Goal: Check status: Check status

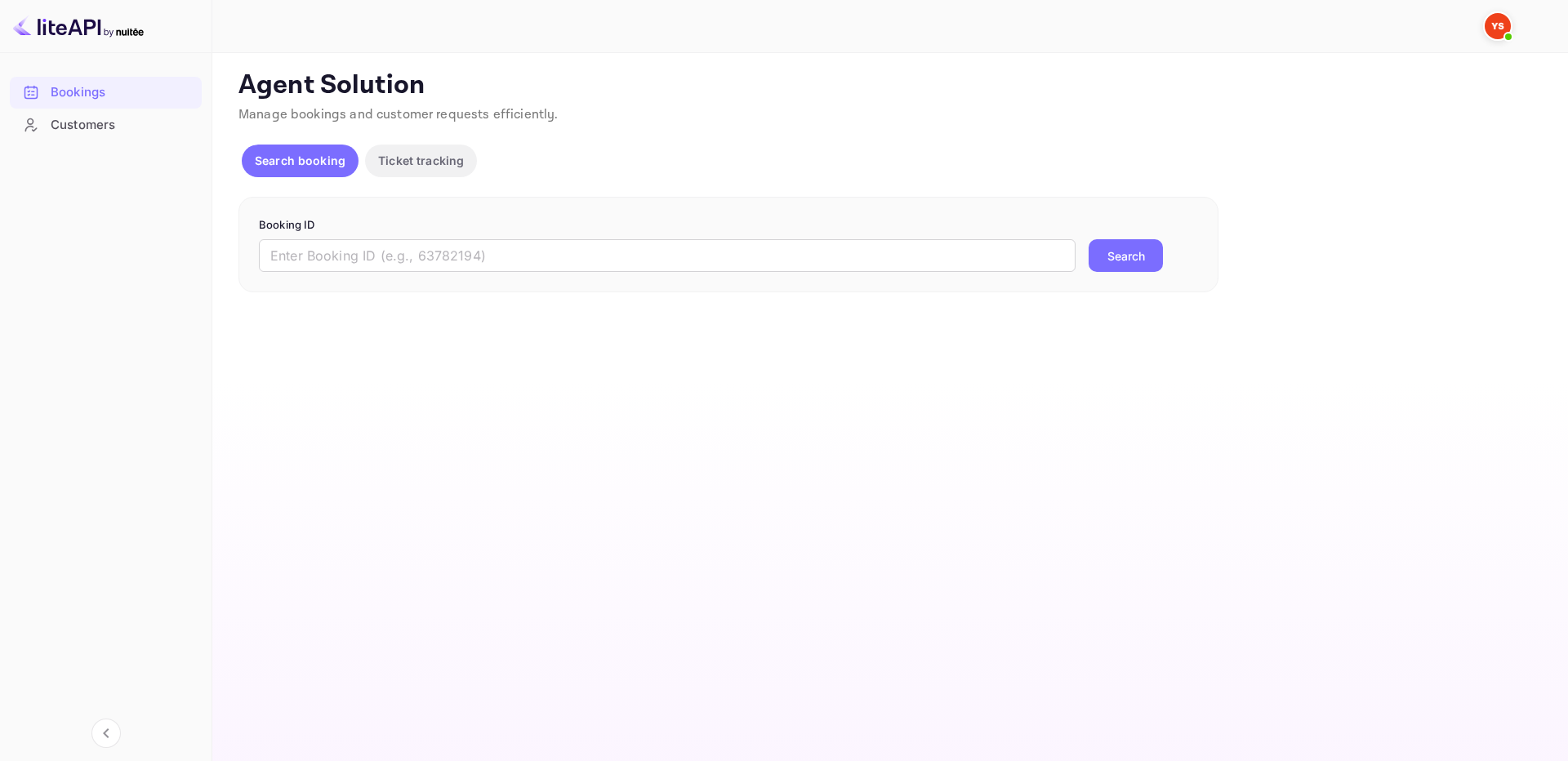
click at [917, 276] on div "Booking ID ​ Search" at bounding box center [728, 244] width 980 height 96
click at [943, 263] on input "text" at bounding box center [667, 256] width 817 height 33
paste input "9373286"
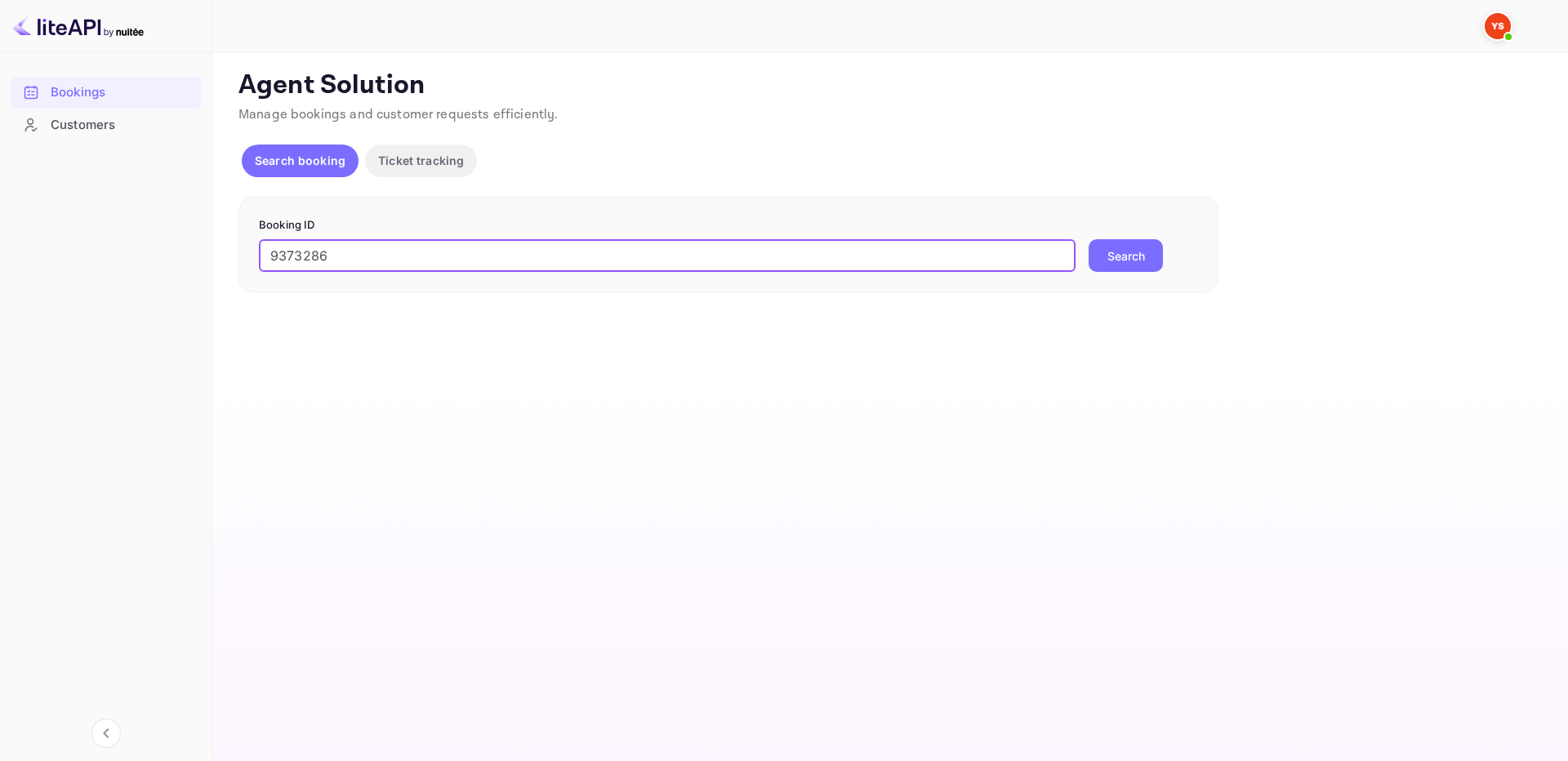
type input "9373286"
click at [1124, 263] on button "Search" at bounding box center [1125, 256] width 75 height 33
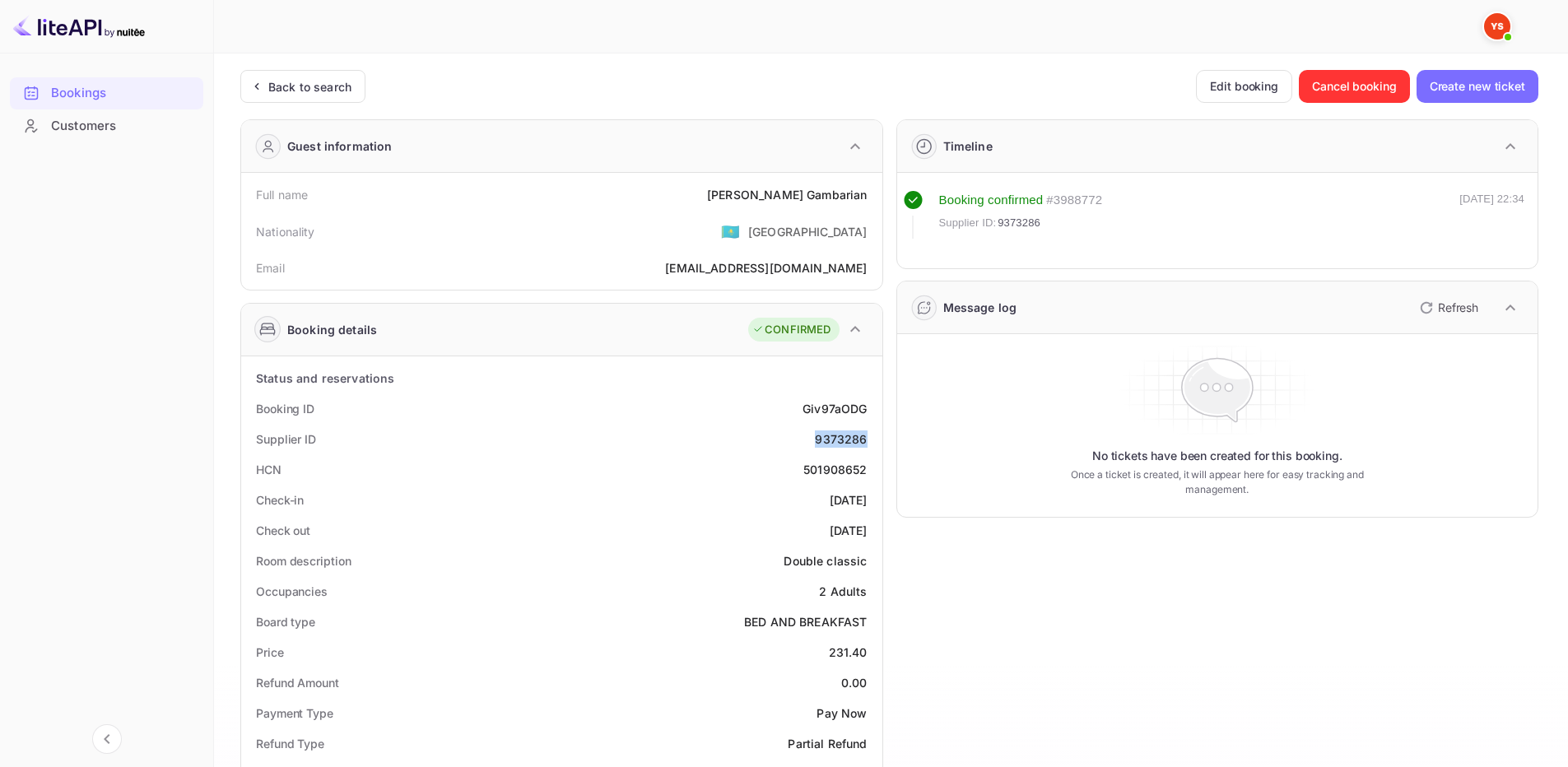
drag, startPoint x: 815, startPoint y: 443, endPoint x: 876, endPoint y: 442, distance: 61.0
copy div "9373286"
drag, startPoint x: 760, startPoint y: 198, endPoint x: 868, endPoint y: 199, distance: 108.0
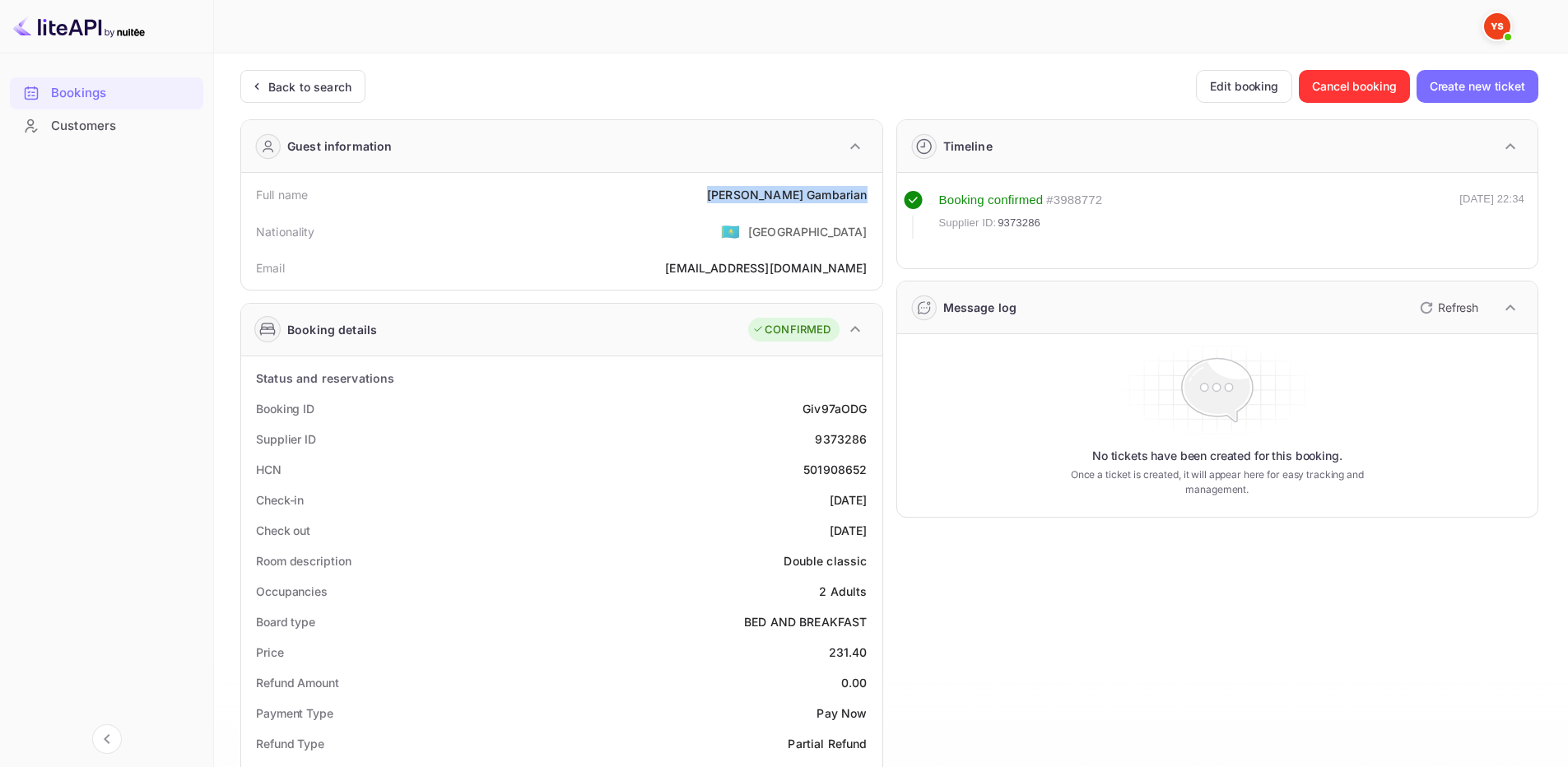
click at [868, 199] on div "Full name Lusine Gambarian" at bounding box center [561, 194] width 628 height 31
copy div "Lusine Gambarian"
drag, startPoint x: 832, startPoint y: 648, endPoint x: 871, endPoint y: 655, distance: 39.6
click at [871, 655] on div "Price 231.40" at bounding box center [561, 653] width 628 height 31
copy div "231.40"
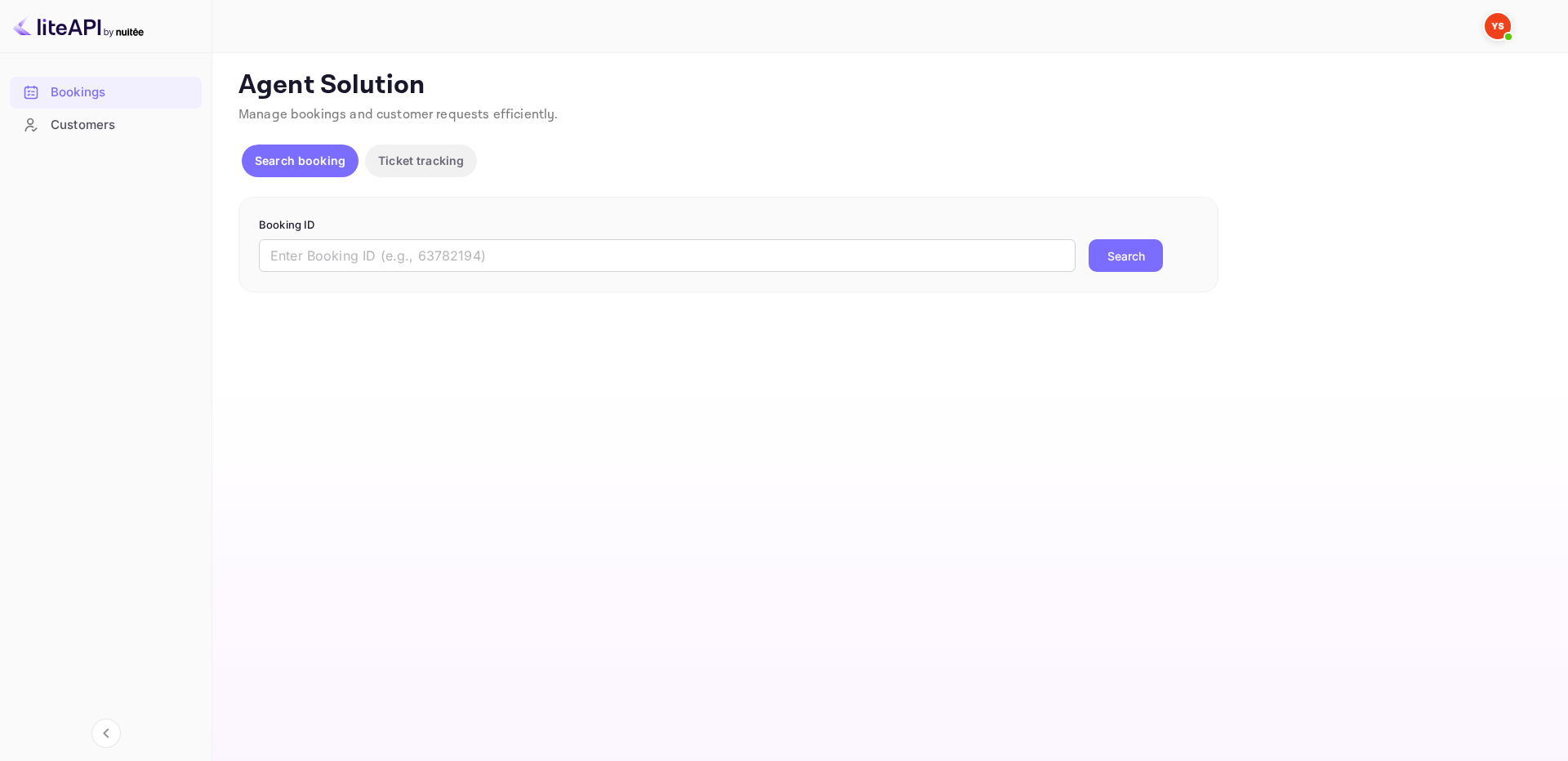
click at [960, 275] on div "Booking ID ​ Search" at bounding box center [728, 244] width 980 height 96
click at [1030, 257] on input "text" at bounding box center [667, 256] width 817 height 33
paste input "9505692"
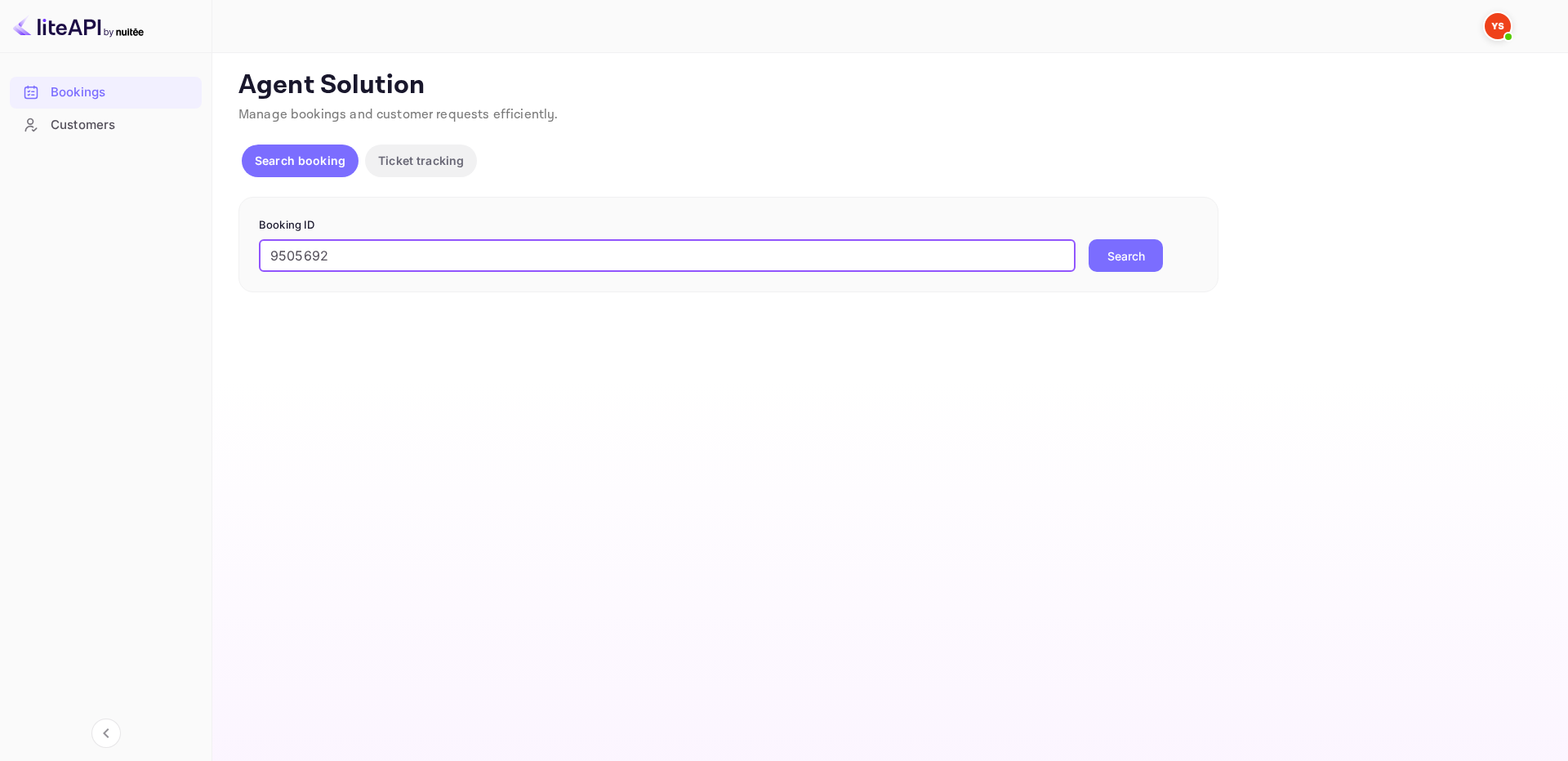
type input "9505692"
click at [1099, 246] on button "Search" at bounding box center [1125, 256] width 75 height 33
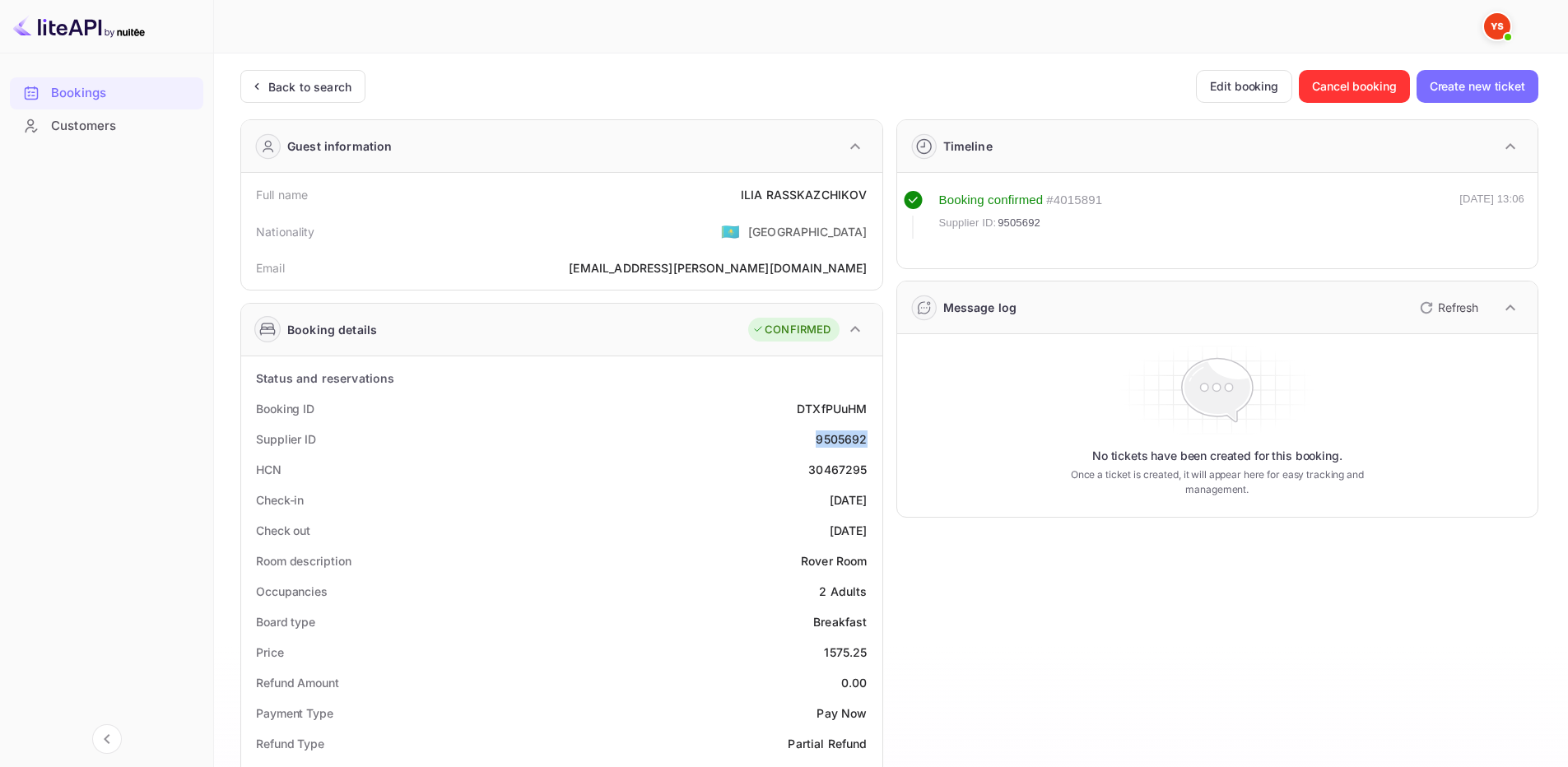
drag, startPoint x: 816, startPoint y: 444, endPoint x: 867, endPoint y: 439, distance: 51.2
click at [867, 439] on div "9505692" at bounding box center [841, 439] width 51 height 17
copy div "9505692"
drag, startPoint x: 724, startPoint y: 194, endPoint x: 875, endPoint y: 198, distance: 151.1
click at [875, 198] on div "Full name ILIA RASSKAZCHIKOV" at bounding box center [561, 194] width 628 height 31
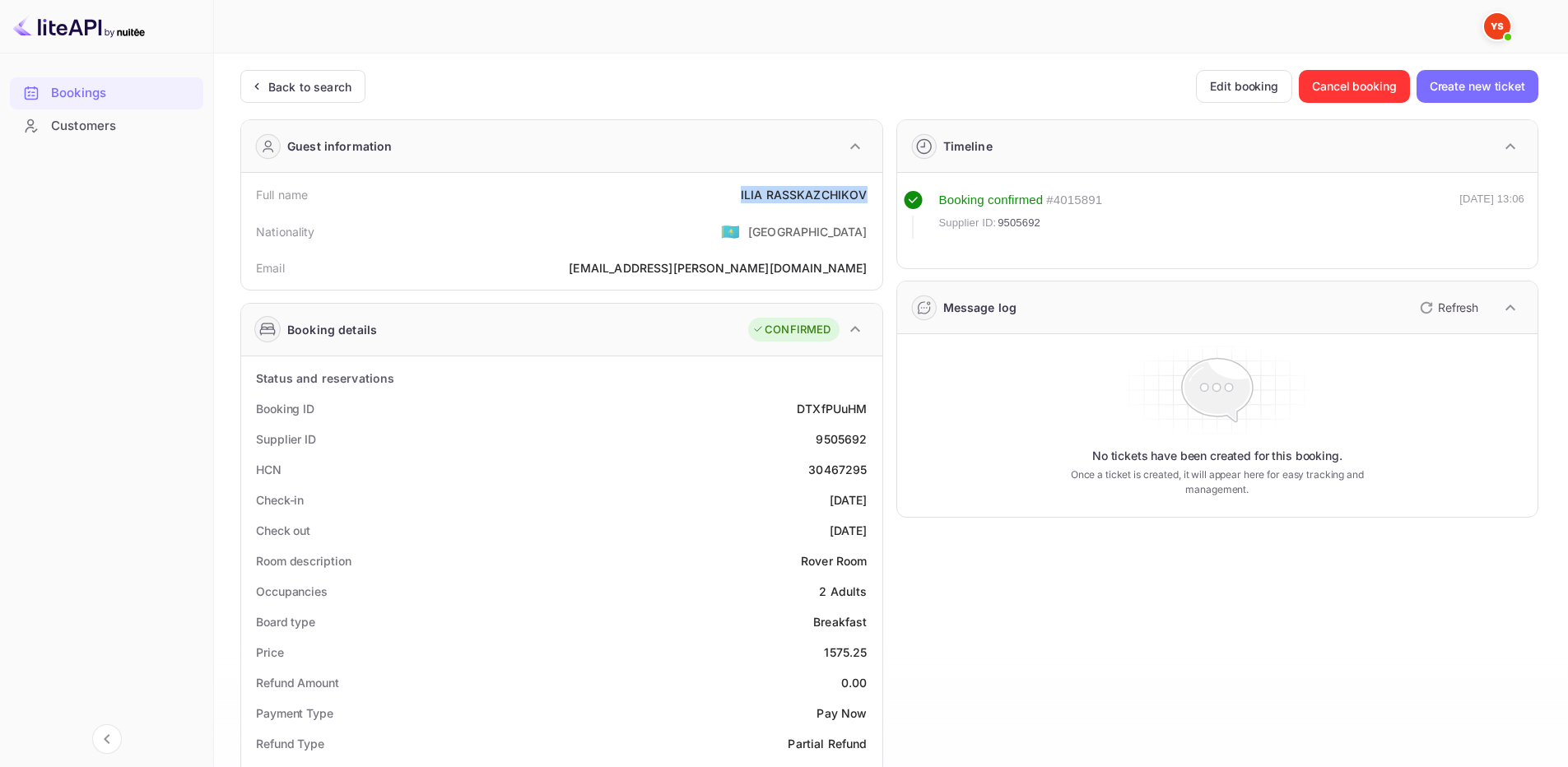
copy div "ILIA RASSKAZCHIKOV"
drag, startPoint x: 811, startPoint y: 438, endPoint x: 872, endPoint y: 439, distance: 61.0
click at [872, 439] on div "Supplier ID 9505692" at bounding box center [561, 439] width 628 height 31
copy div "9505692"
drag, startPoint x: 743, startPoint y: 196, endPoint x: 876, endPoint y: 199, distance: 133.0
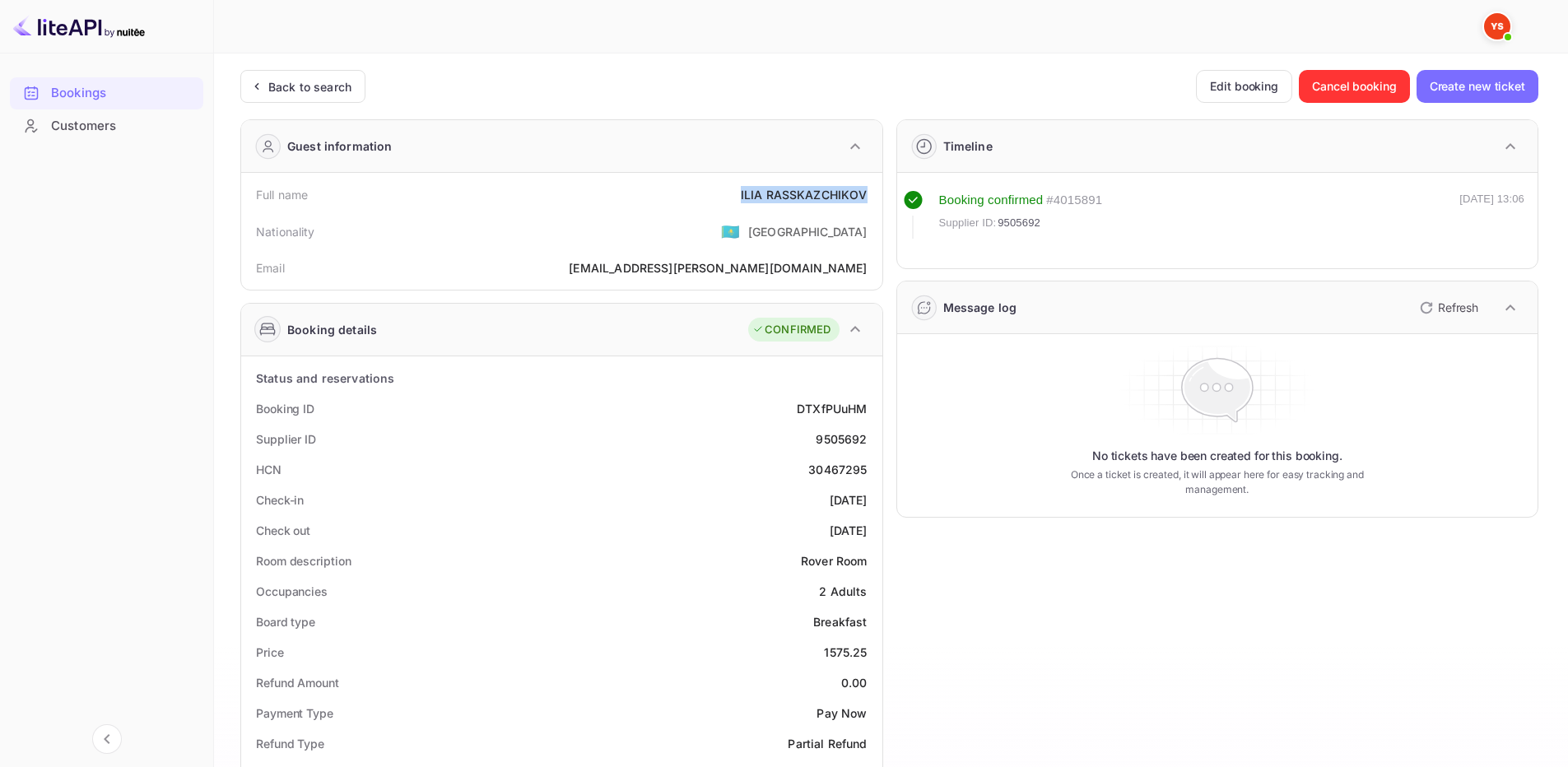
click at [876, 199] on div "Full name ILIA RASSKAZCHIKOV Nationality 🇰🇿 Kazakhstan Email rasskazchikov.ilya…" at bounding box center [561, 231] width 641 height 117
copy div "ILIA RASSKAZCHIKOV"
drag, startPoint x: 819, startPoint y: 656, endPoint x: 868, endPoint y: 654, distance: 49.0
click at [868, 654] on div "Price 1575.25" at bounding box center [561, 653] width 628 height 31
copy div "1575.25"
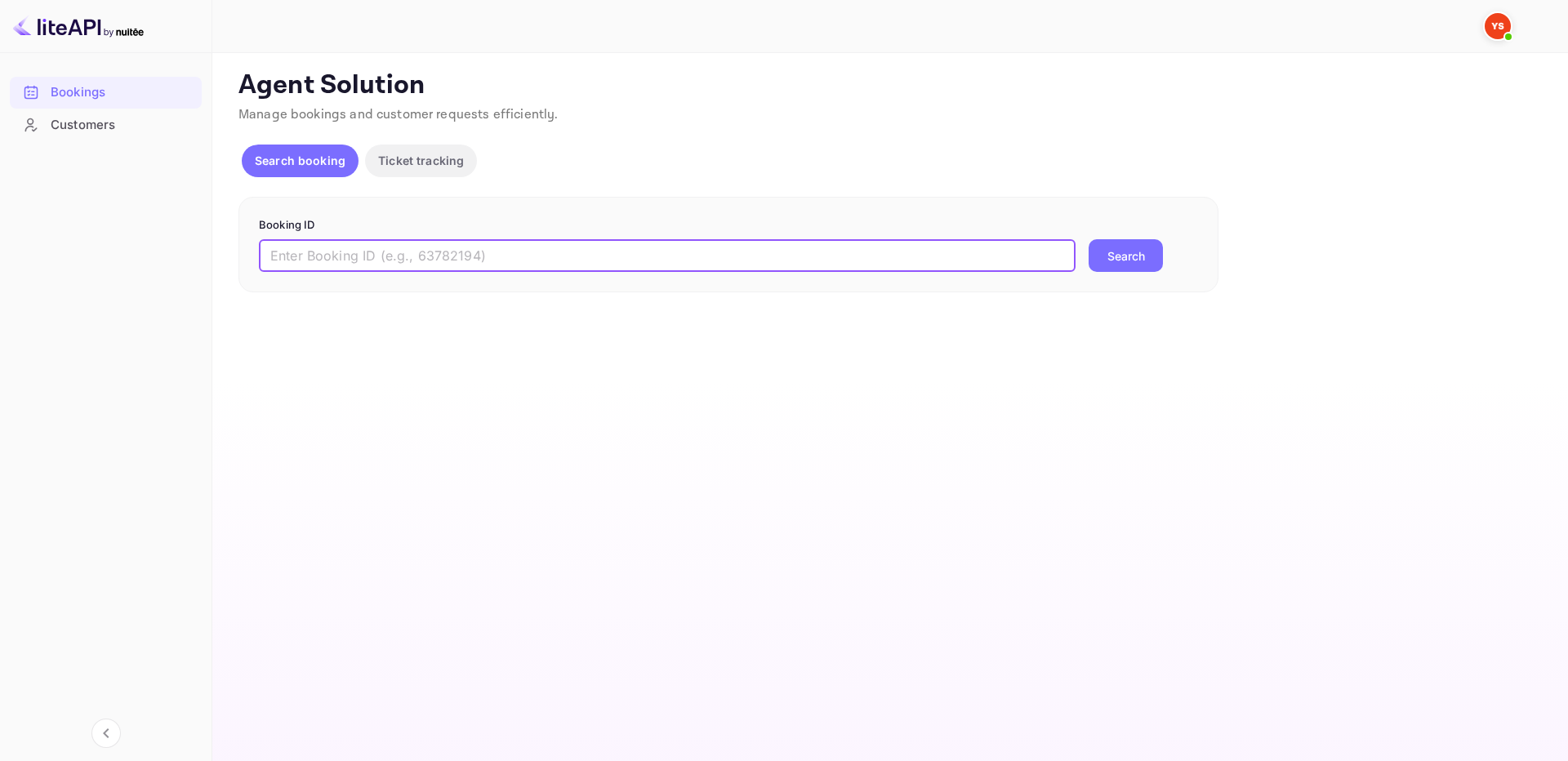
click at [992, 251] on input "text" at bounding box center [667, 256] width 817 height 33
paste input "9694324"
type input "9694324"
click at [1114, 247] on button "Search" at bounding box center [1125, 256] width 75 height 33
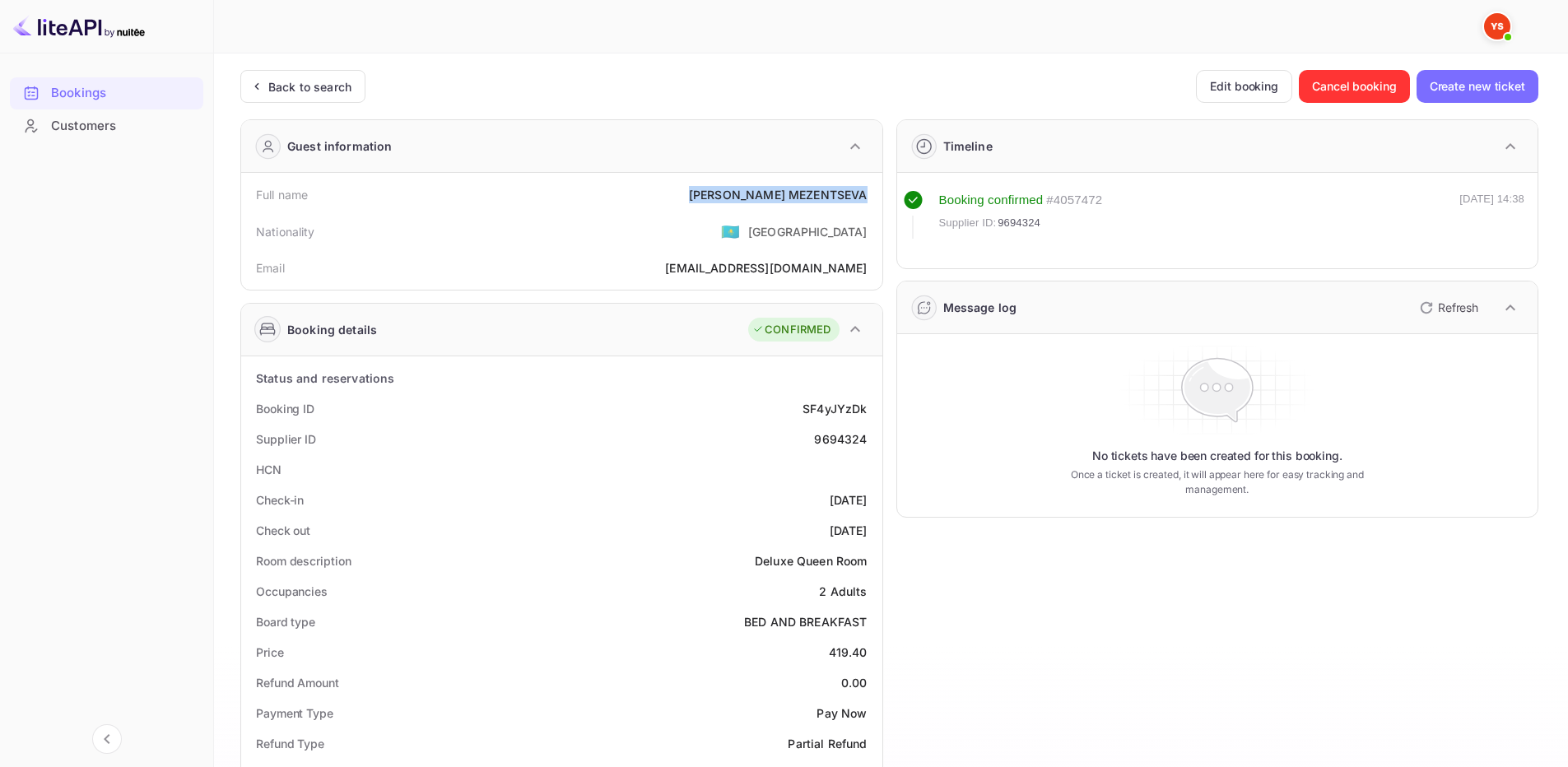
drag, startPoint x: 738, startPoint y: 188, endPoint x: 867, endPoint y: 198, distance: 129.4
click at [867, 198] on div "Full name [PERSON_NAME]" at bounding box center [561, 194] width 628 height 31
copy div "[PERSON_NAME]"
drag, startPoint x: 829, startPoint y: 654, endPoint x: 787, endPoint y: 566, distance: 97.5
click at [873, 658] on div "Price 419.40" at bounding box center [561, 653] width 628 height 31
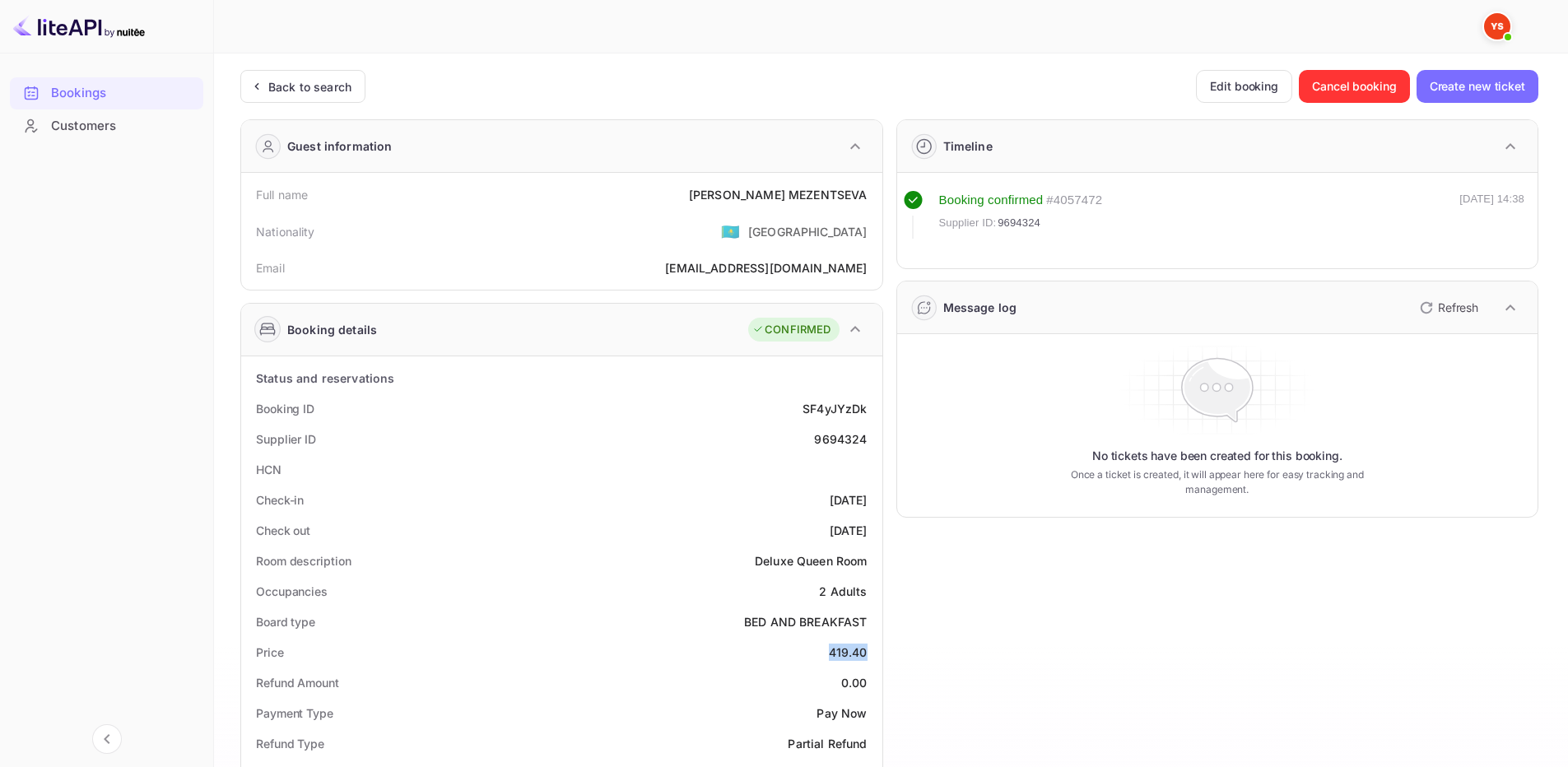
copy div "419.40"
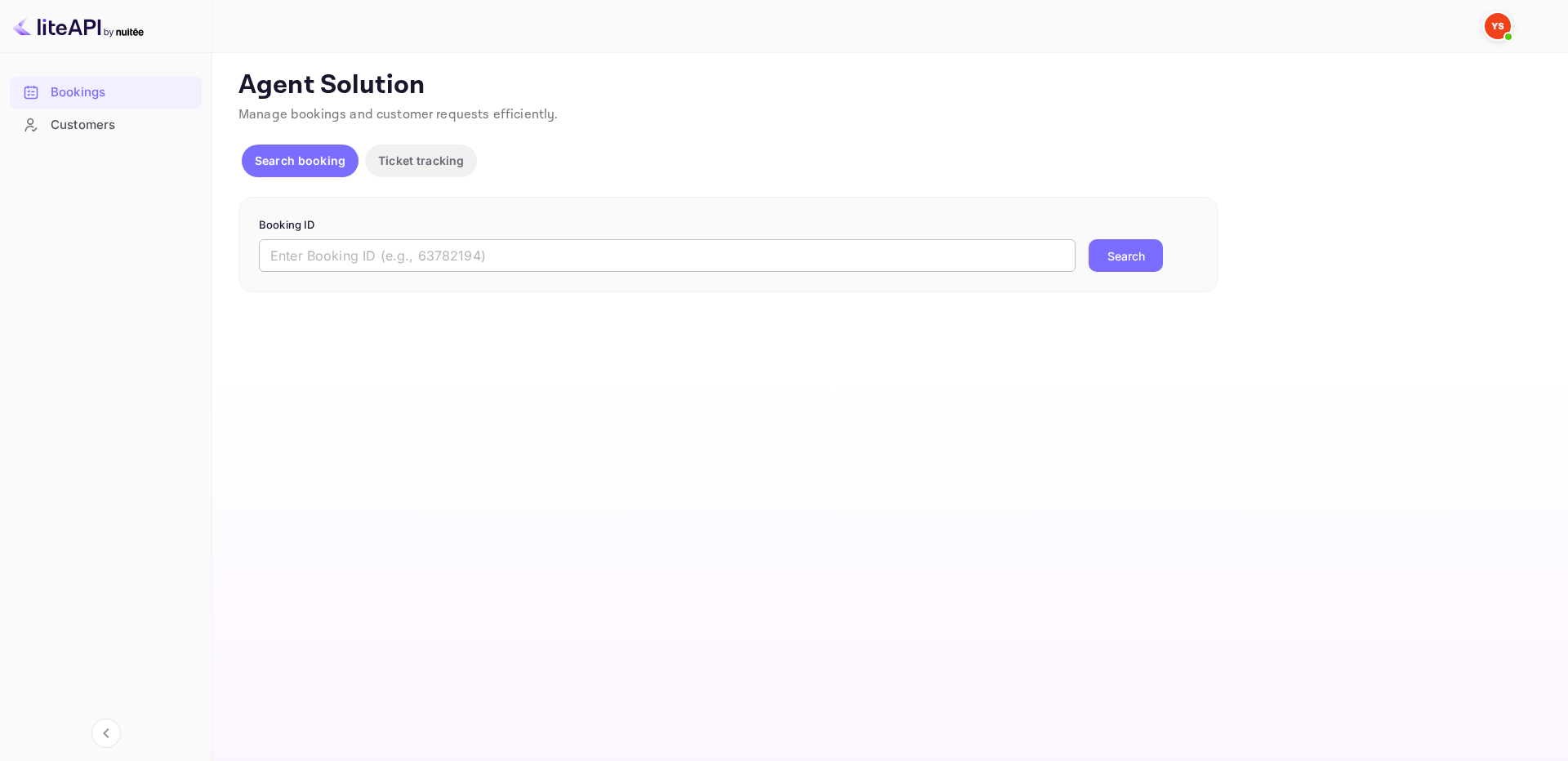
click at [573, 253] on input "text" at bounding box center [667, 256] width 817 height 33
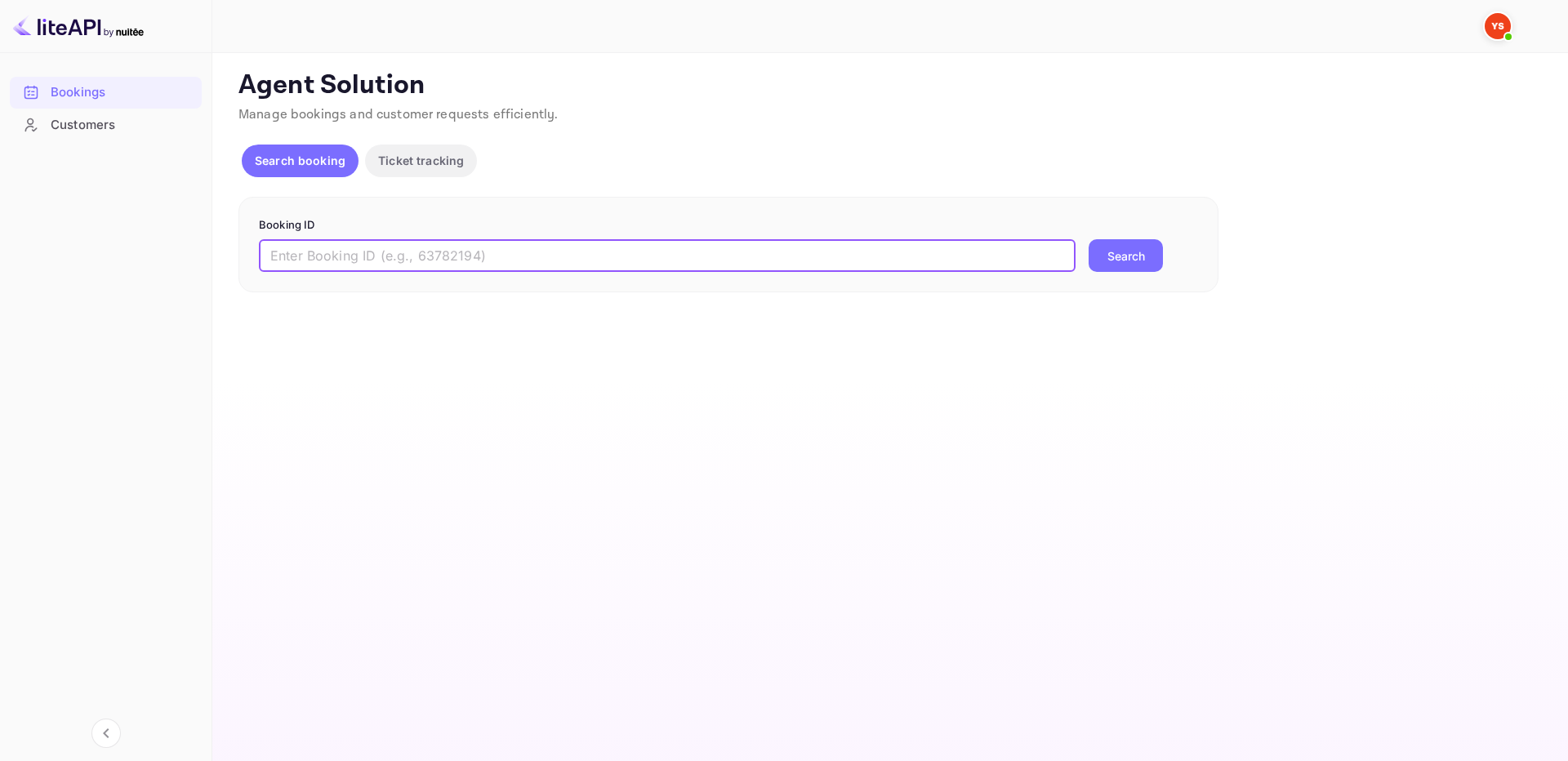
paste input "8561453"
drag, startPoint x: 276, startPoint y: 253, endPoint x: 228, endPoint y: 248, distance: 48.3
click at [214, 249] on div "Unsaved Changes Ticket Affiliate URL https://www.nuitee.com/ Business partner n…" at bounding box center [880, 172] width 1336 height 239
type input "8561453"
click at [1107, 266] on button "Search" at bounding box center [1125, 256] width 75 height 33
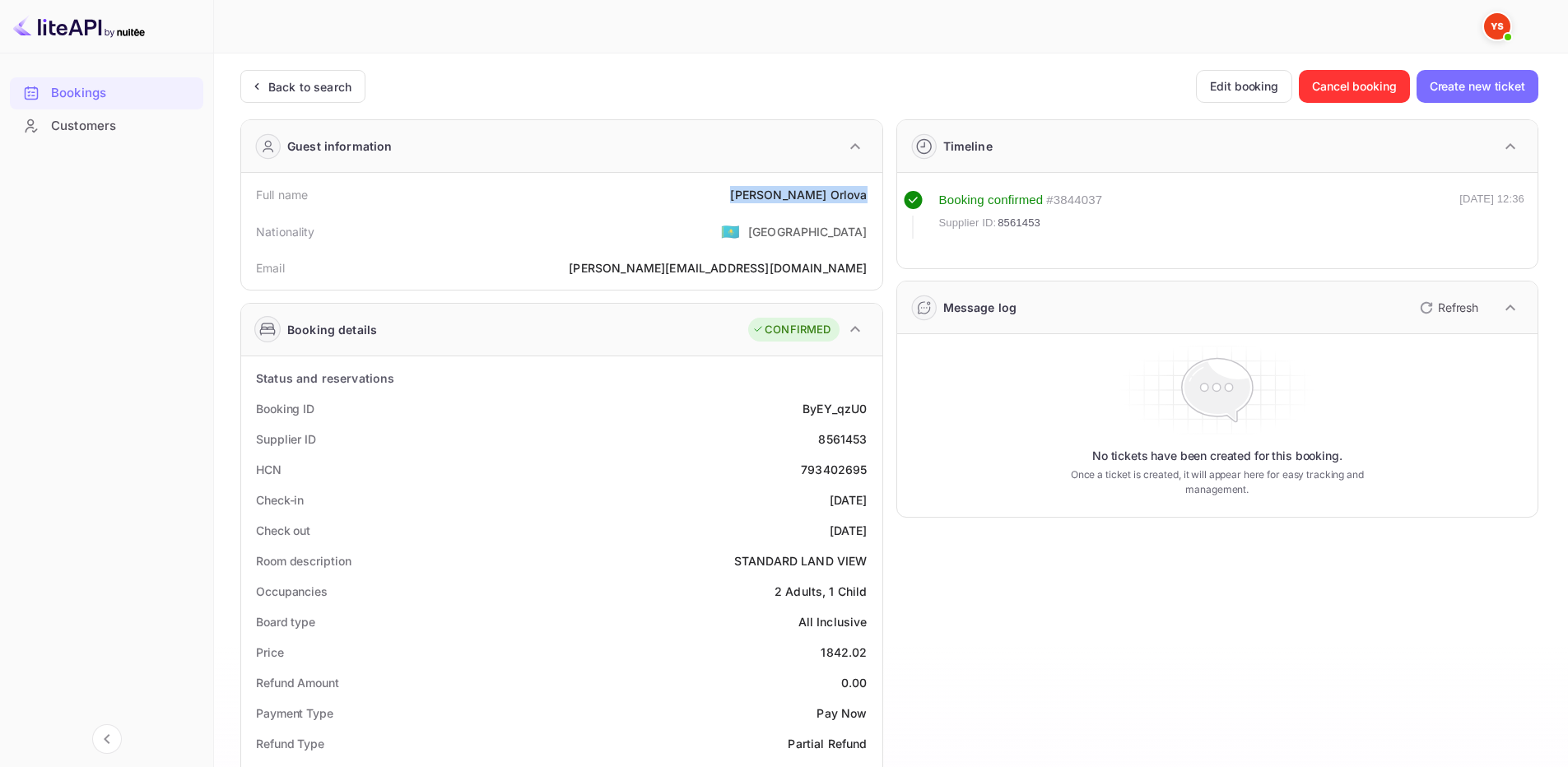
drag, startPoint x: 784, startPoint y: 191, endPoint x: 877, endPoint y: 199, distance: 93.3
click at [877, 199] on div "Full name Liubov Orlova Nationality 🇰🇿 Kazakhstan Email lissa-01.07@list.ru" at bounding box center [561, 231] width 641 height 117
copy div "Liubov Orlova"
drag, startPoint x: 819, startPoint y: 650, endPoint x: 870, endPoint y: 642, distance: 51.6
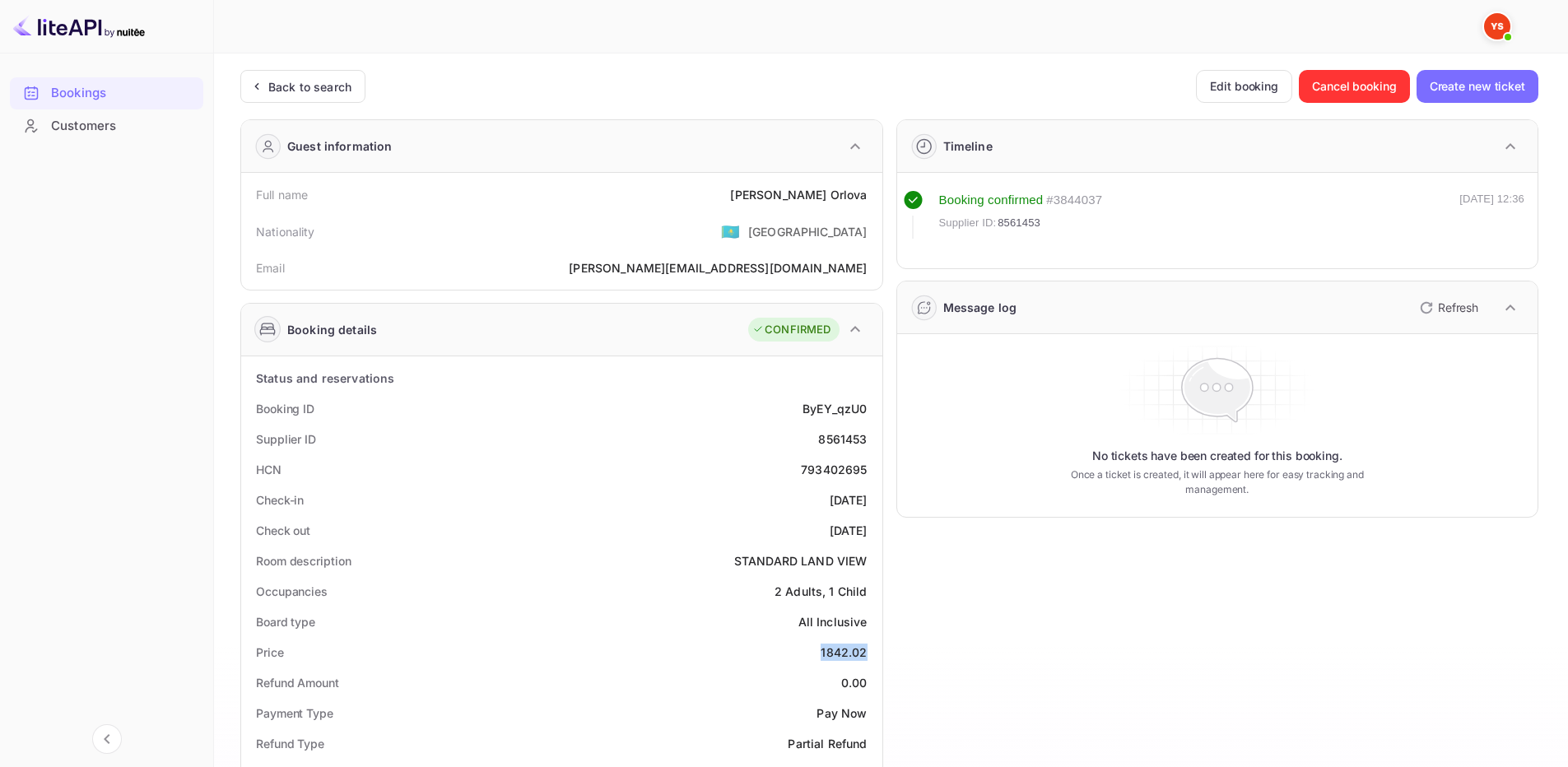
copy div "1842.02"
